Goal: Task Accomplishment & Management: Manage account settings

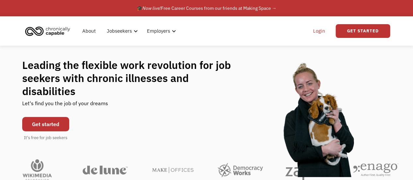
click at [316, 34] on link "Login" at bounding box center [319, 31] width 20 height 21
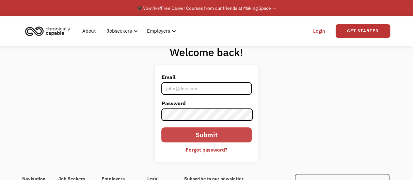
type input "kristaunverferth@gmail.com"
click at [219, 134] on input "Submit" at bounding box center [206, 134] width 90 height 15
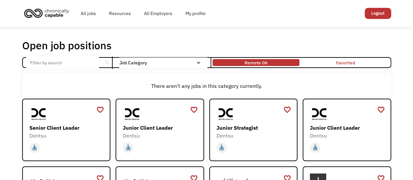
click at [252, 63] on div "Remote Ok" at bounding box center [255, 63] width 23 height 8
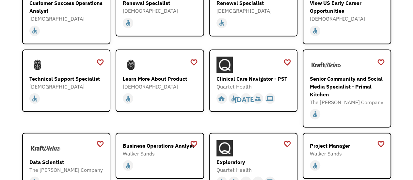
scroll to position [587, 0]
